Goal: Find specific page/section: Find specific page/section

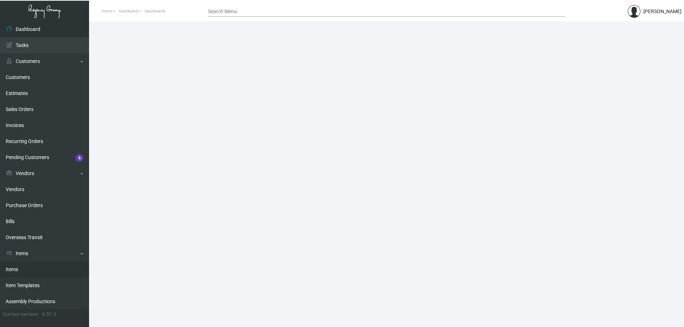
click at [20, 269] on link "Items" at bounding box center [44, 270] width 89 height 16
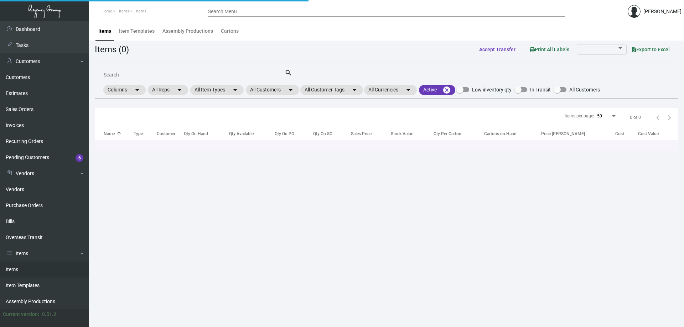
click at [20, 269] on link "Items" at bounding box center [44, 270] width 89 height 16
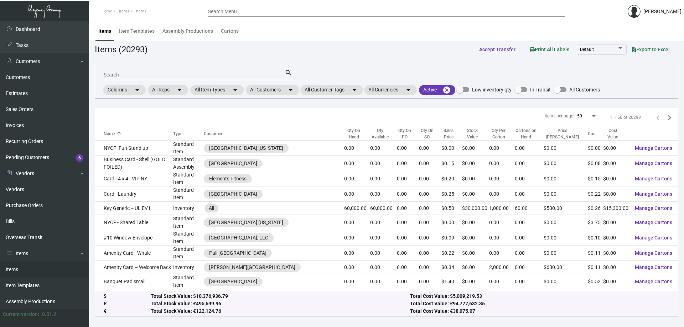
click at [125, 71] on div "Search" at bounding box center [194, 74] width 181 height 11
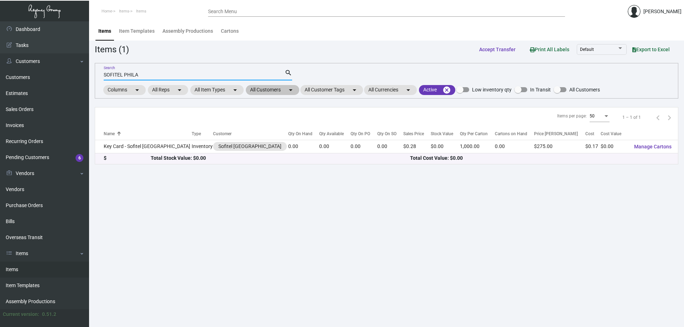
type input "SOFITEL PHILA"
click at [276, 90] on mat-chip "All Customers arrow_drop_down" at bounding box center [272, 90] width 53 height 10
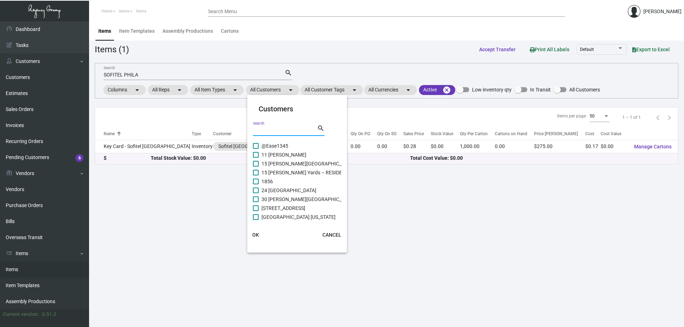
click at [275, 131] on input "Search" at bounding box center [285, 131] width 64 height 6
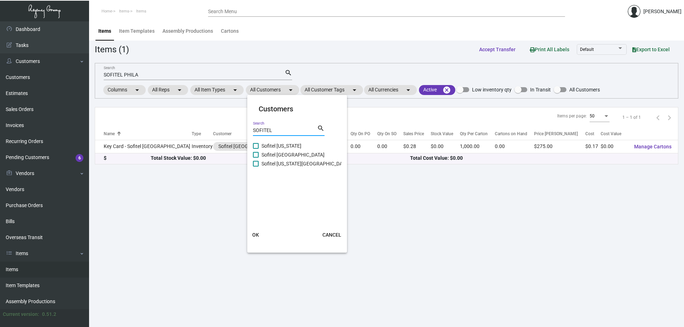
type input "SOFITEL"
click at [285, 155] on span "Sofitel [GEOGRAPHIC_DATA]" at bounding box center [292, 155] width 63 height 9
click at [256, 158] on input "Sofitel [GEOGRAPHIC_DATA]" at bounding box center [255, 158] width 0 height 0
checkbox input "true"
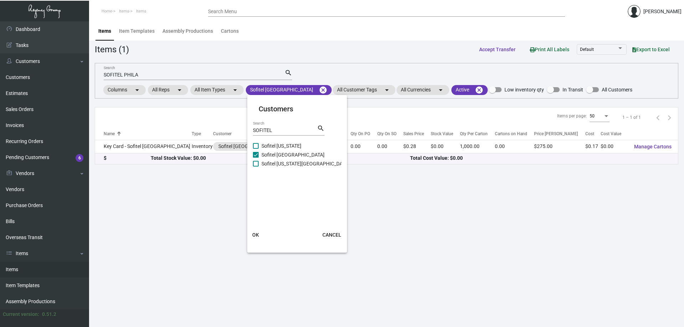
click at [254, 235] on span "OK" at bounding box center [255, 235] width 7 height 6
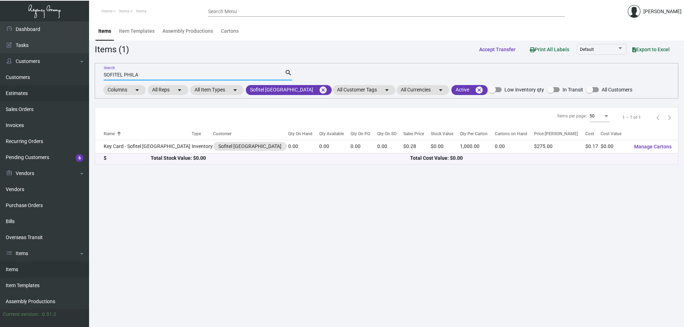
drag, startPoint x: 149, startPoint y: 77, endPoint x: 0, endPoint y: 100, distance: 150.7
click at [0, 100] on div "Dashboard Dashboard Tasks Customers Customers Estimates Sales Orders Invoices R…" at bounding box center [342, 174] width 684 height 306
